Goal: Use online tool/utility: Utilize a website feature to perform a specific function

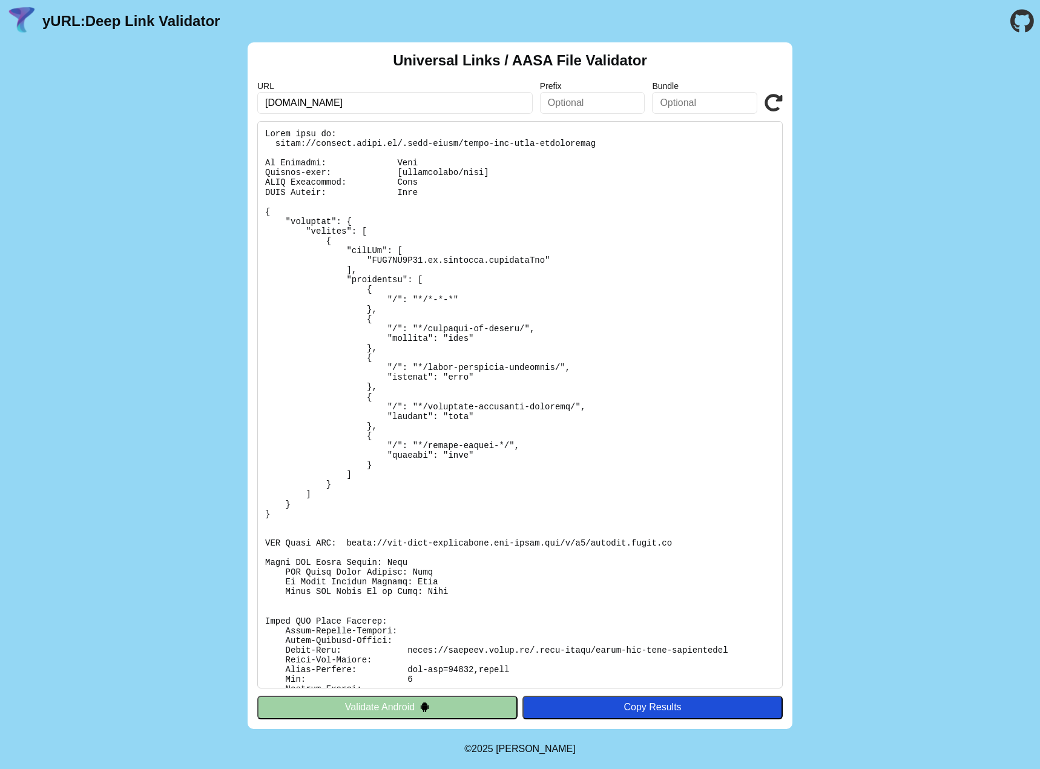
drag, startPoint x: 400, startPoint y: 108, endPoint x: 405, endPoint y: 111, distance: 6.2
click at [400, 108] on input "weekend.knack.be" at bounding box center [394, 103] width 275 height 22
click button "Validate" at bounding box center [0, 0] width 0 height 0
click at [360, 147] on pre at bounding box center [520, 404] width 526 height 567
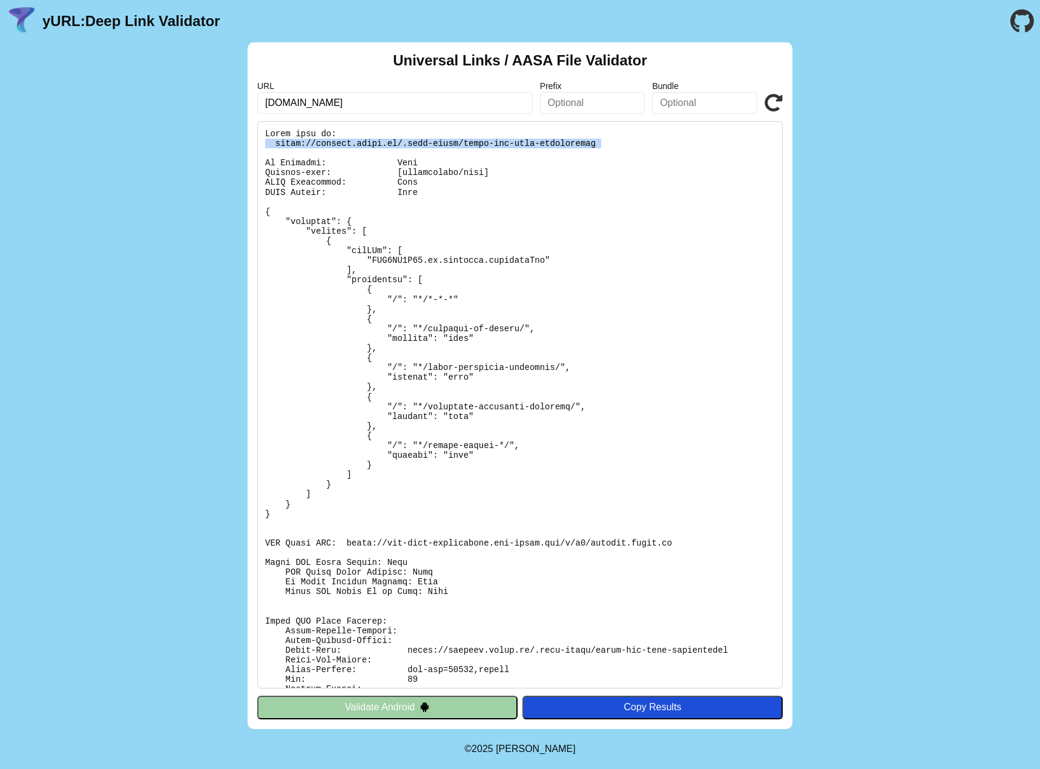
click at [360, 147] on pre at bounding box center [520, 404] width 526 height 567
click at [388, 102] on input "[DOMAIN_NAME]" at bounding box center [394, 103] width 275 height 22
type input "[DOMAIN_NAME]"
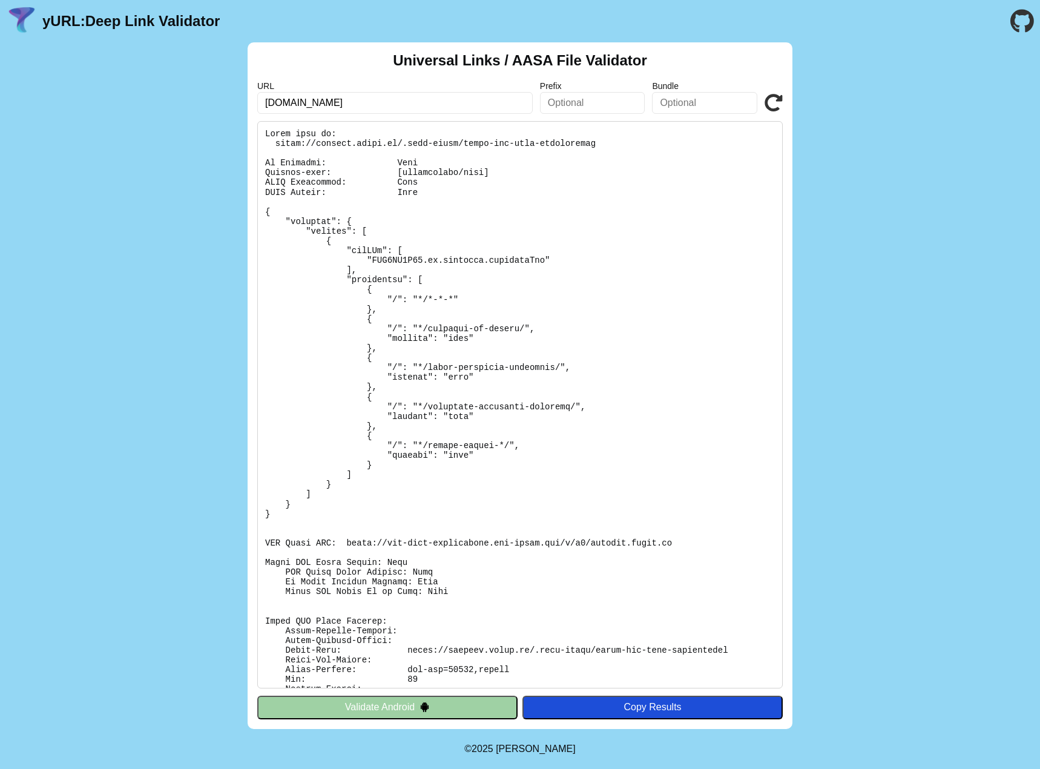
click at [774, 104] on icon at bounding box center [774, 103] width 18 height 18
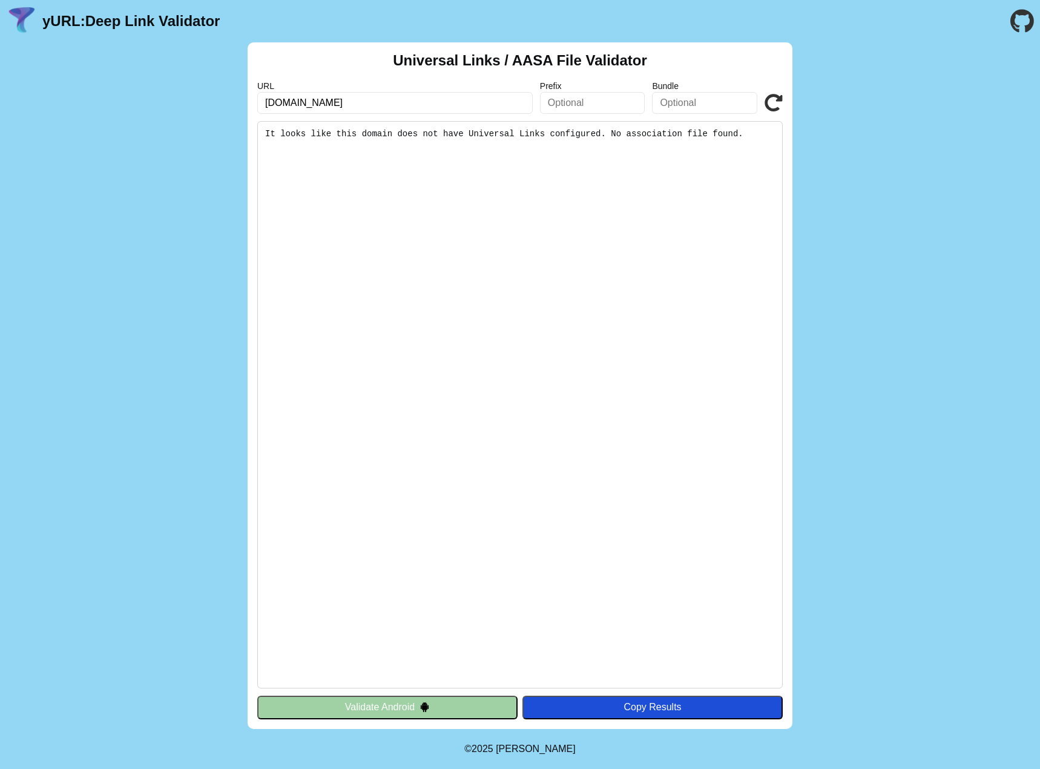
click button "Validate" at bounding box center [0, 0] width 0 height 0
click at [375, 700] on button "Validate Android" at bounding box center [387, 707] width 260 height 23
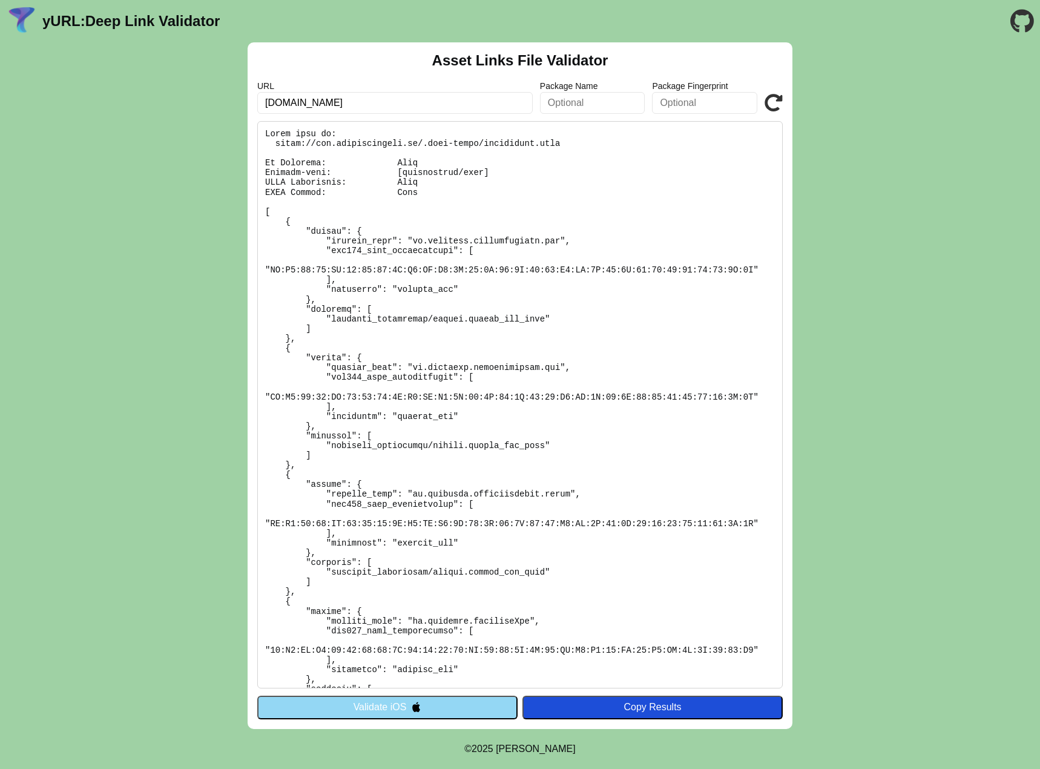
click at [431, 700] on button "Validate iOS" at bounding box center [387, 707] width 260 height 23
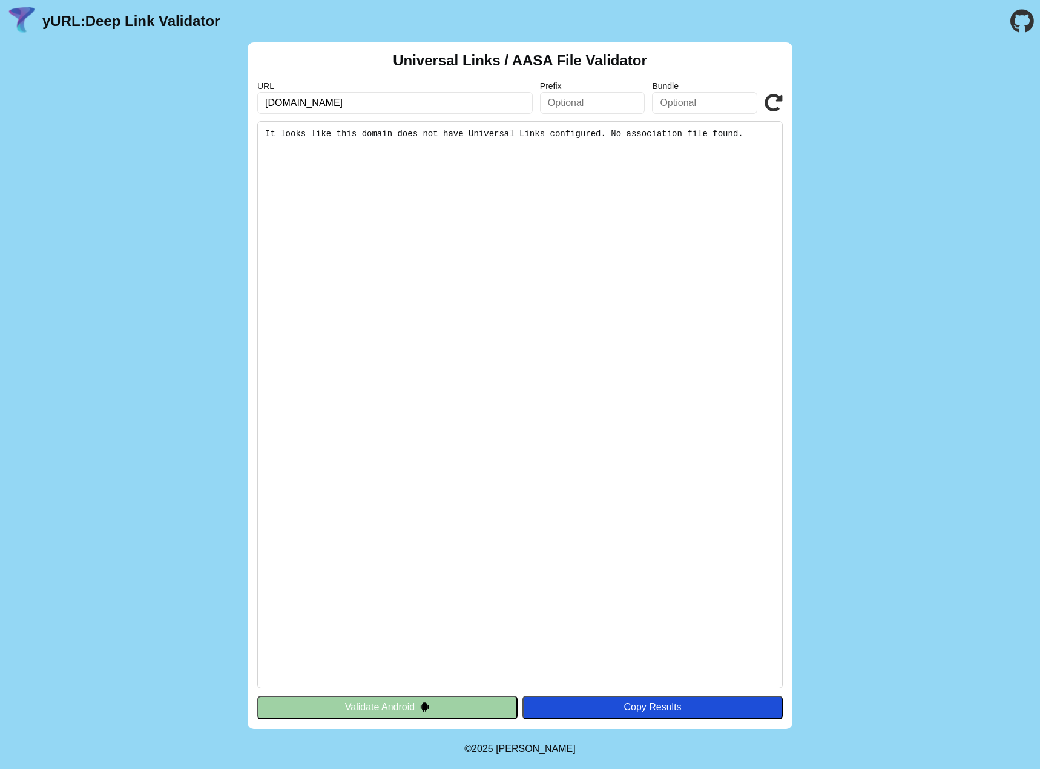
click at [326, 102] on input "[DOMAIN_NAME]" at bounding box center [394, 103] width 275 height 22
type input "[DOMAIN_NAME]"
click at [401, 707] on button "Validate Android" at bounding box center [387, 707] width 260 height 23
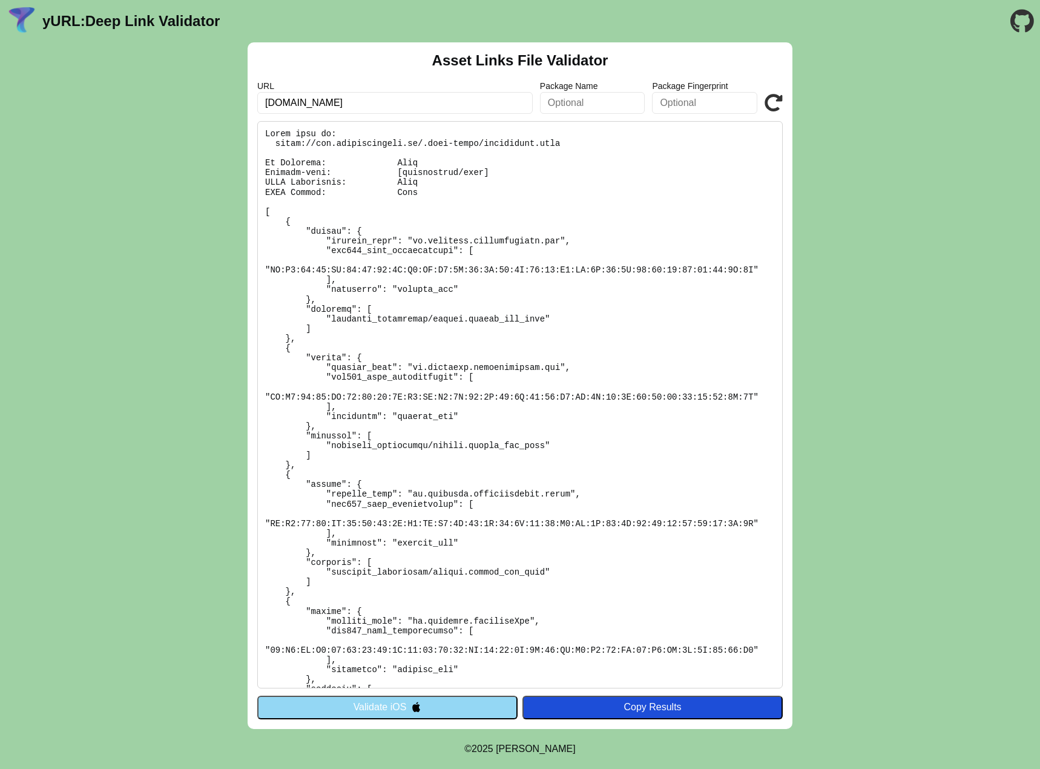
click at [326, 98] on input "[DOMAIN_NAME]" at bounding box center [394, 103] width 275 height 22
type input "[DOMAIN_NAME]"
click at [774, 100] on icon at bounding box center [774, 103] width 18 height 18
click at [319, 99] on input "[DOMAIN_NAME]" at bounding box center [394, 103] width 275 height 22
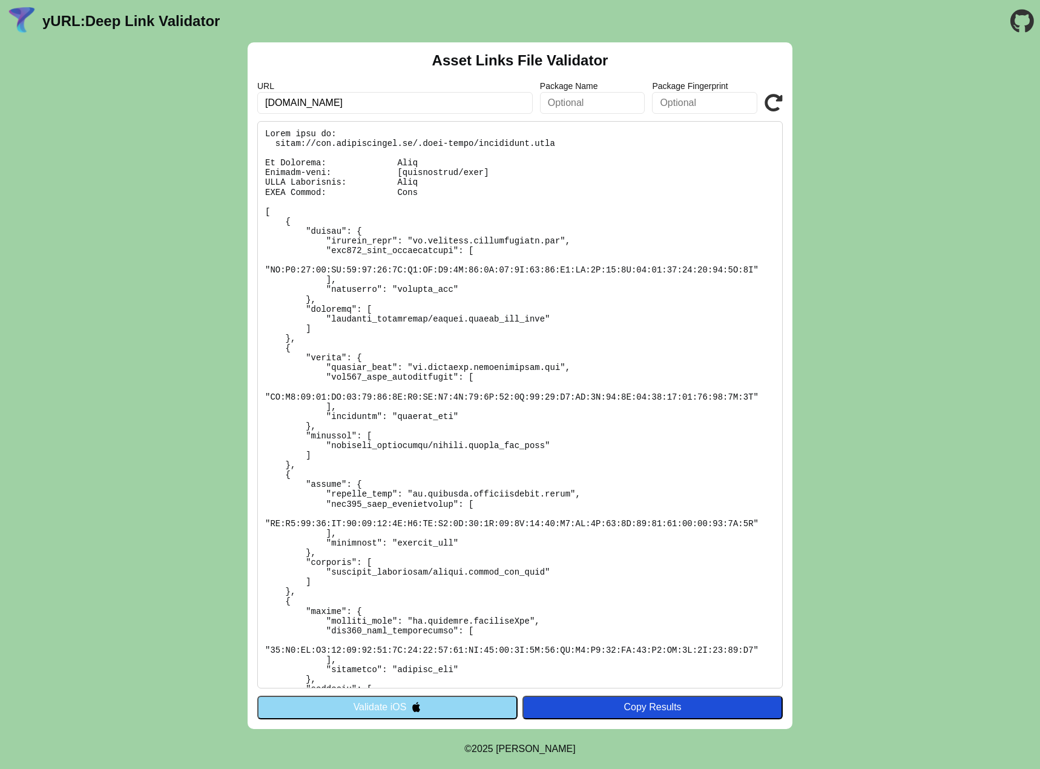
click at [319, 99] on input "www.mesmagazines.be" at bounding box center [394, 103] width 275 height 22
type input "[DOMAIN_NAME]"
click at [778, 100] on icon at bounding box center [774, 103] width 18 height 18
